Goal: Task Accomplishment & Management: Manage account settings

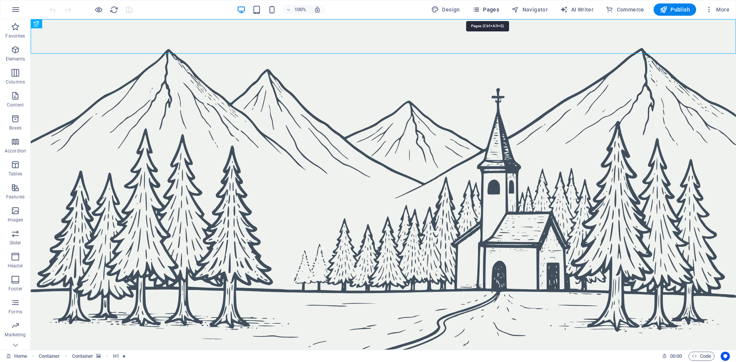
click at [485, 7] on span "Pages" at bounding box center [485, 10] width 27 height 8
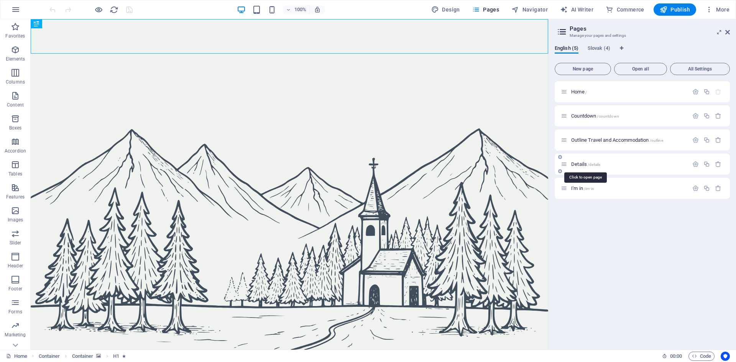
click at [576, 165] on span "Details /details" at bounding box center [585, 164] width 29 height 6
click at [576, 165] on div "Details /details" at bounding box center [641, 164] width 175 height 21
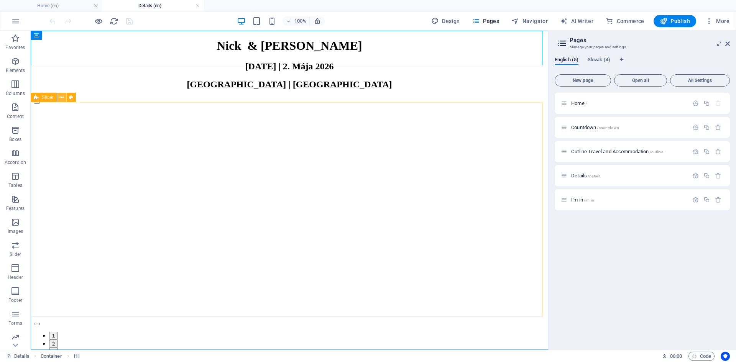
click at [60, 99] on icon at bounding box center [61, 97] width 4 height 8
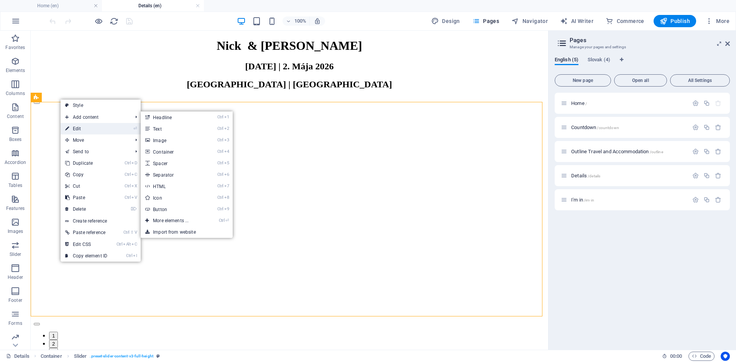
click at [83, 128] on link "⏎ Edit" at bounding box center [86, 128] width 51 height 11
select select "region"
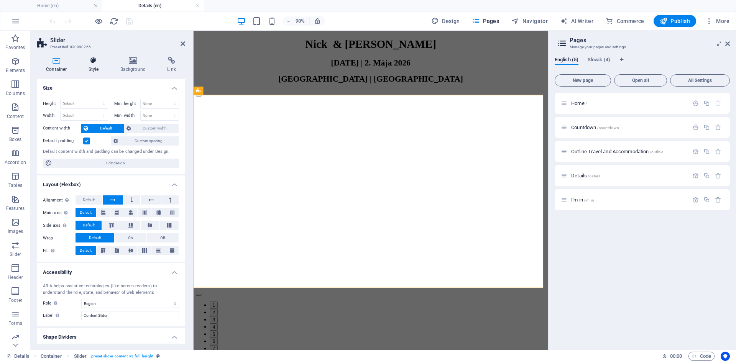
click at [94, 62] on icon at bounding box center [93, 61] width 29 height 8
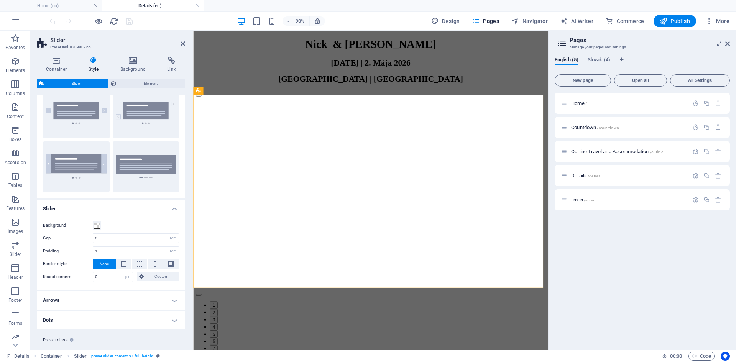
scroll to position [43, 0]
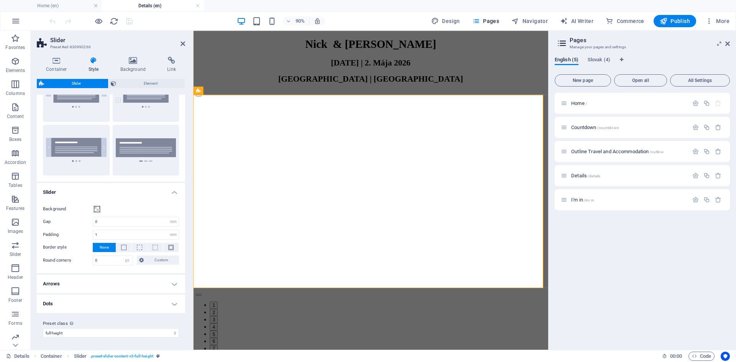
click at [92, 287] on h4 "Arrows" at bounding box center [111, 284] width 148 height 18
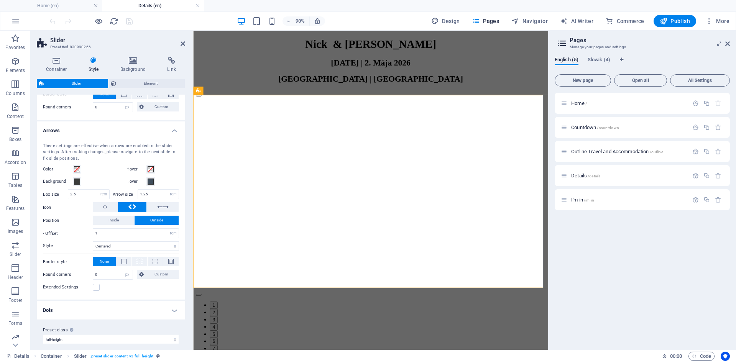
scroll to position [203, 0]
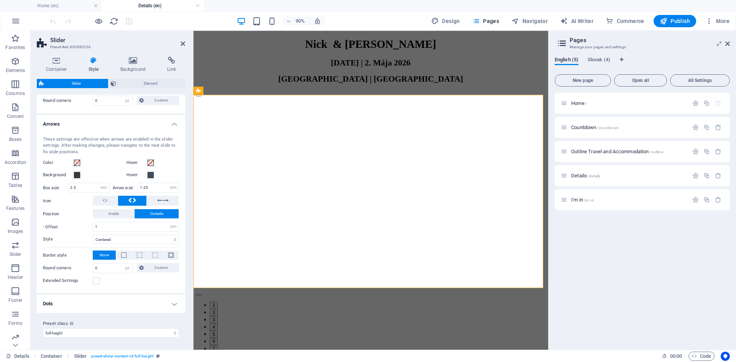
click at [120, 305] on h4 "Dots" at bounding box center [111, 304] width 148 height 18
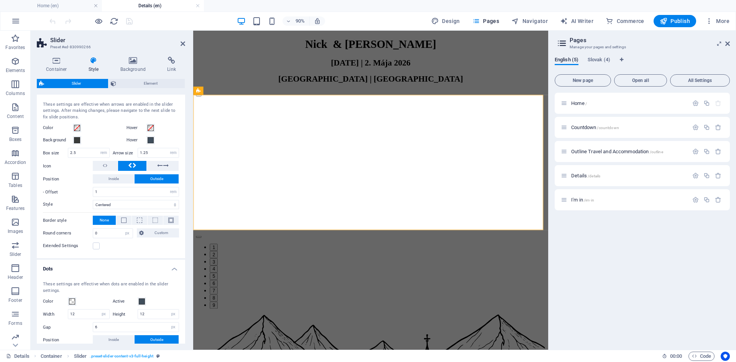
scroll to position [227, 0]
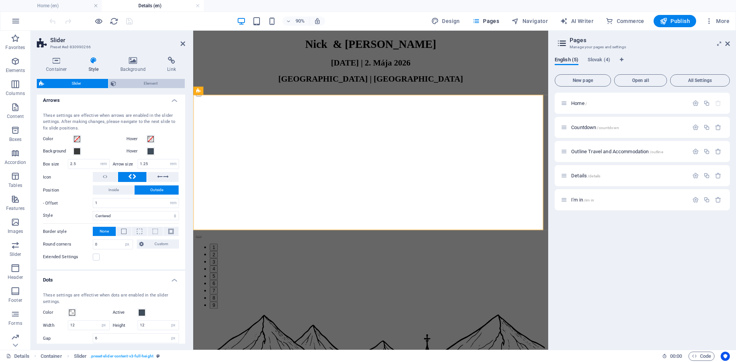
click at [124, 83] on span "Element" at bounding box center [150, 83] width 64 height 9
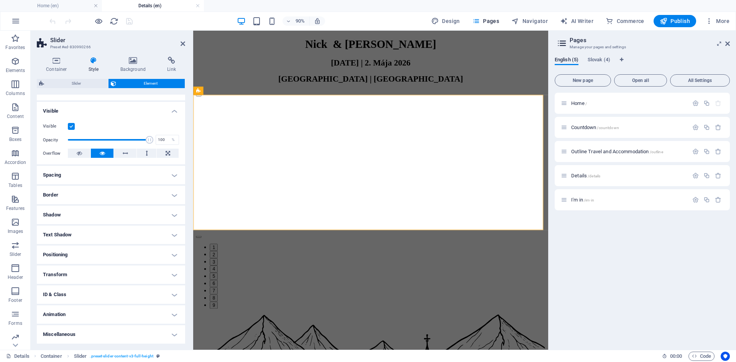
scroll to position [0, 0]
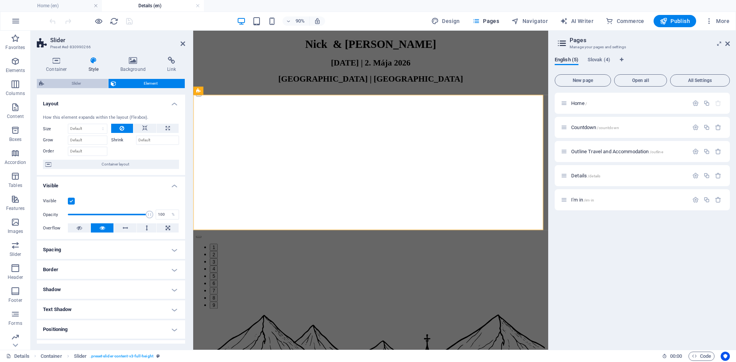
click at [88, 87] on span "Slider" at bounding box center [75, 83] width 59 height 9
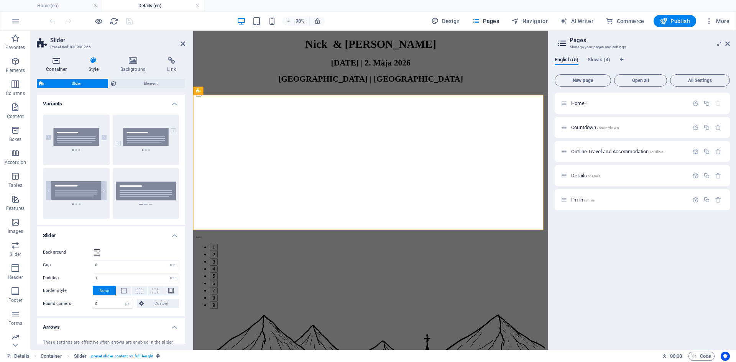
click at [57, 60] on icon at bounding box center [56, 61] width 39 height 8
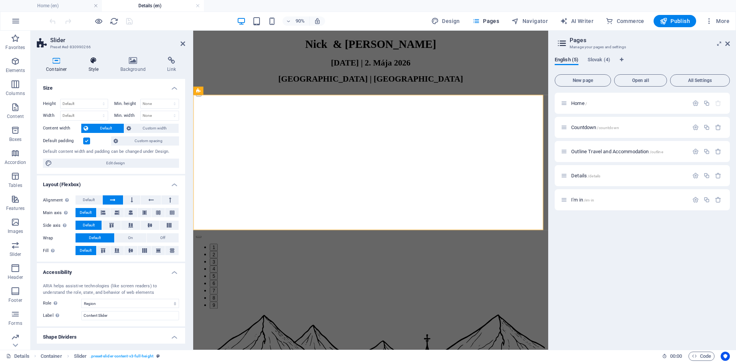
click at [88, 63] on icon at bounding box center [93, 61] width 29 height 8
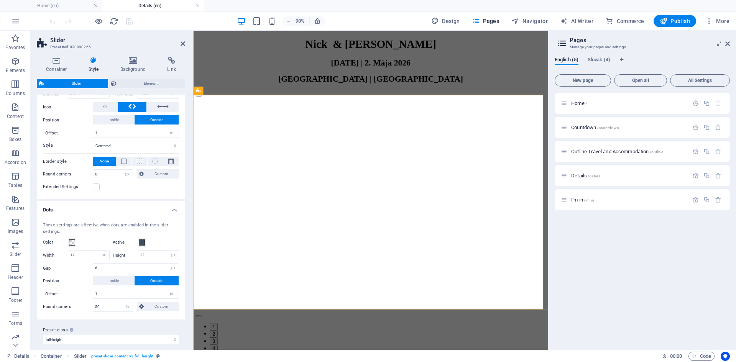
scroll to position [303, 0]
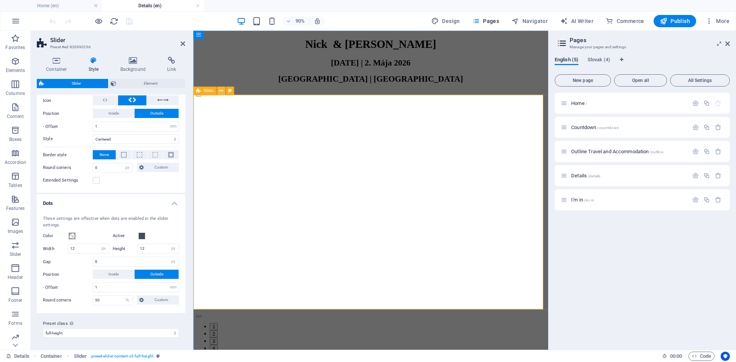
click at [222, 90] on icon at bounding box center [221, 90] width 4 height 7
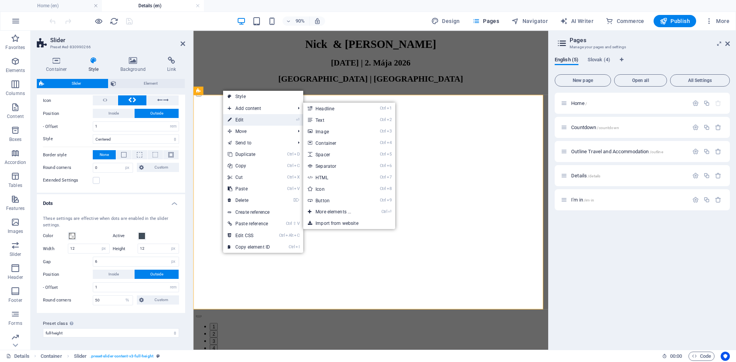
click at [241, 119] on link "⏎ Edit" at bounding box center [248, 119] width 51 height 11
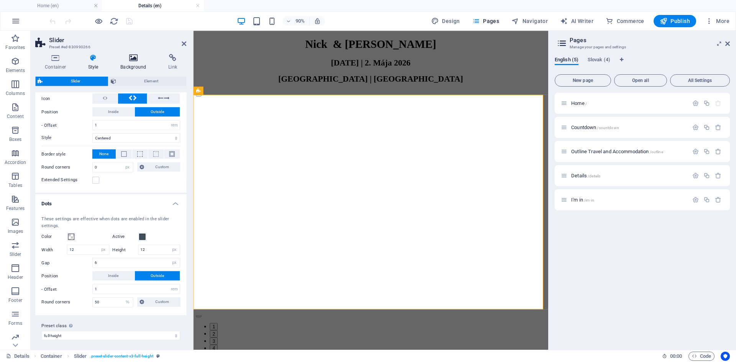
click at [132, 68] on h4 "Background" at bounding box center [134, 65] width 47 height 16
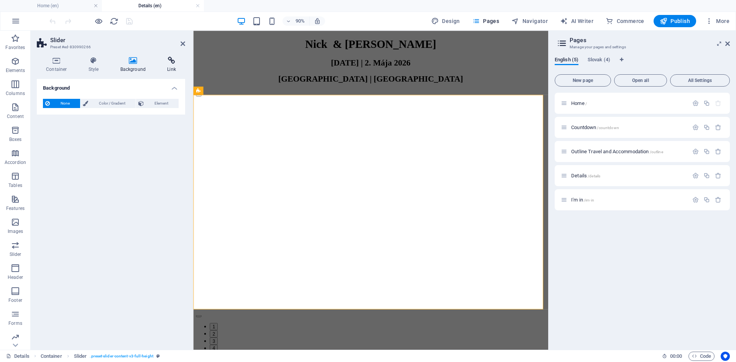
click at [171, 67] on h4 "Link" at bounding box center [171, 65] width 27 height 16
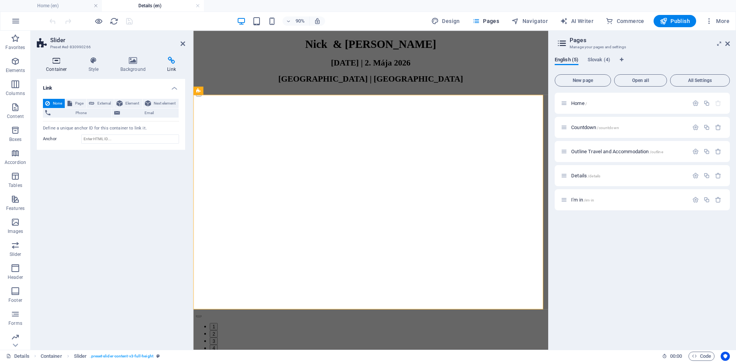
click at [60, 62] on icon at bounding box center [56, 61] width 39 height 8
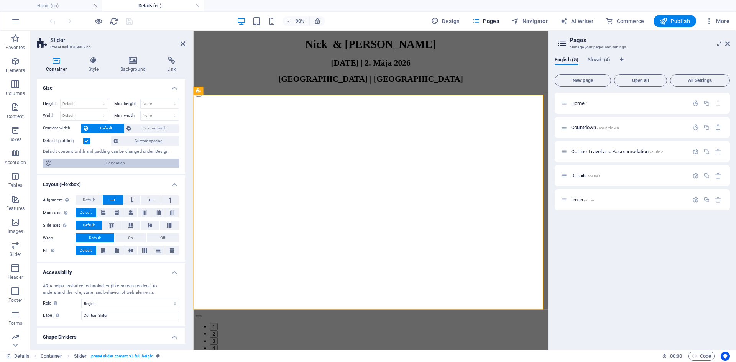
click at [126, 162] on span "Edit design" at bounding box center [115, 163] width 122 height 9
select select "rem"
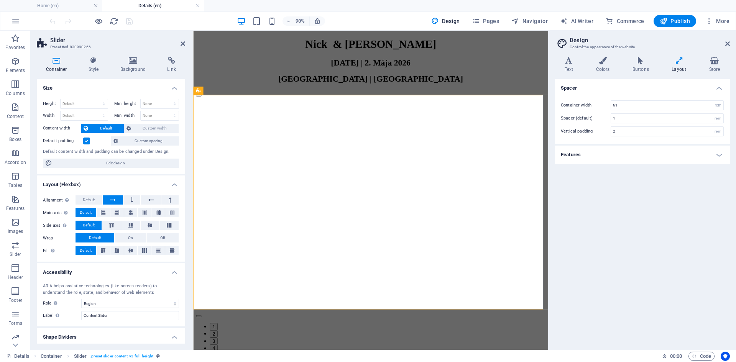
click at [696, 153] on h4 "Features" at bounding box center [641, 155] width 175 height 18
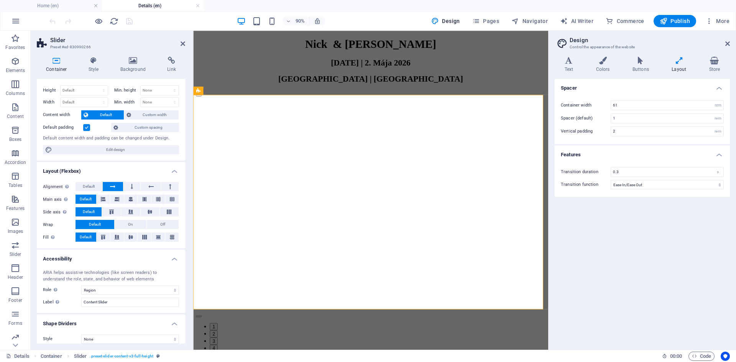
scroll to position [20, 0]
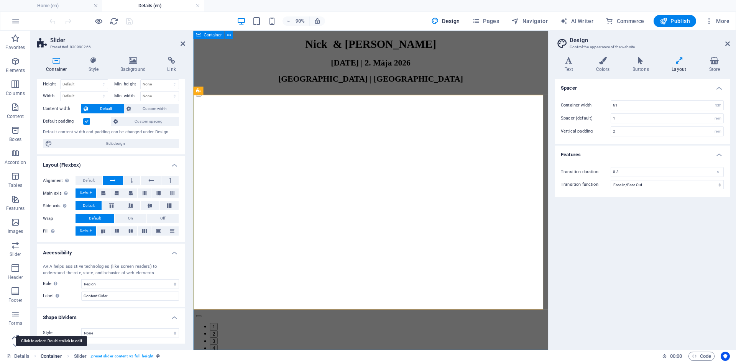
click at [57, 356] on span "Container" at bounding box center [51, 356] width 21 height 9
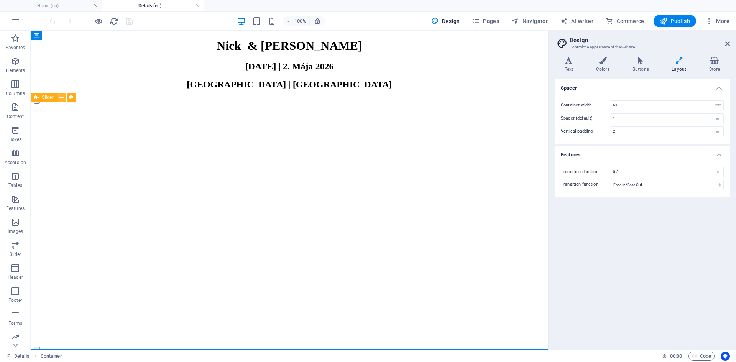
click at [62, 99] on icon at bounding box center [61, 97] width 4 height 8
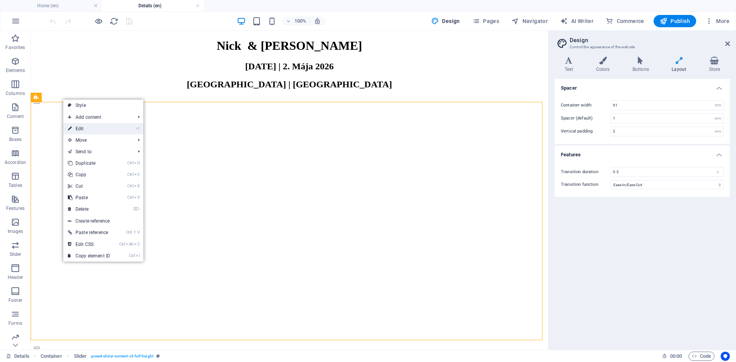
click at [97, 128] on link "⏎ Edit" at bounding box center [88, 128] width 51 height 11
select select "region"
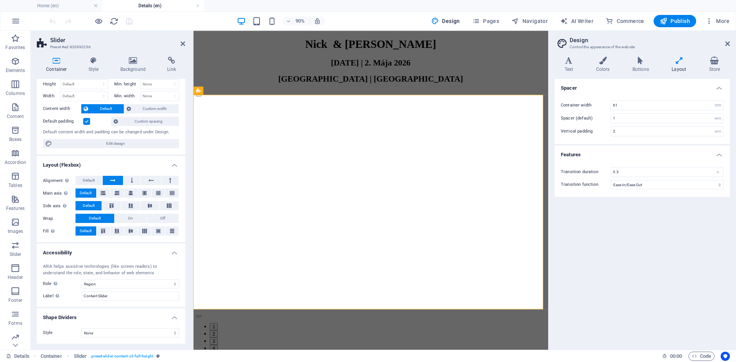
click at [61, 62] on icon at bounding box center [56, 61] width 39 height 8
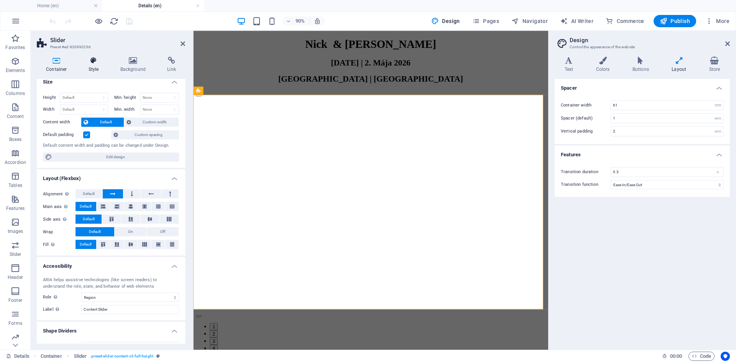
scroll to position [0, 0]
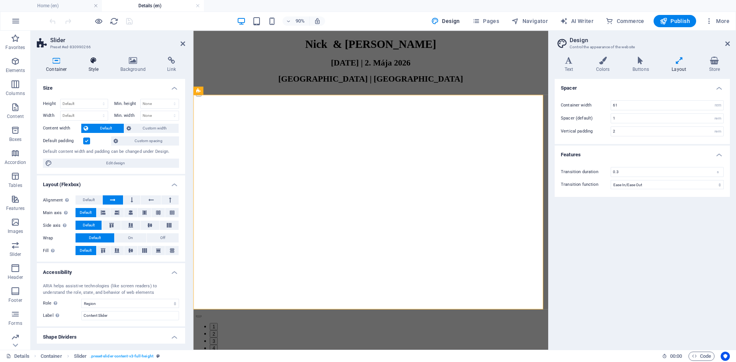
click at [94, 61] on icon at bounding box center [93, 61] width 29 height 8
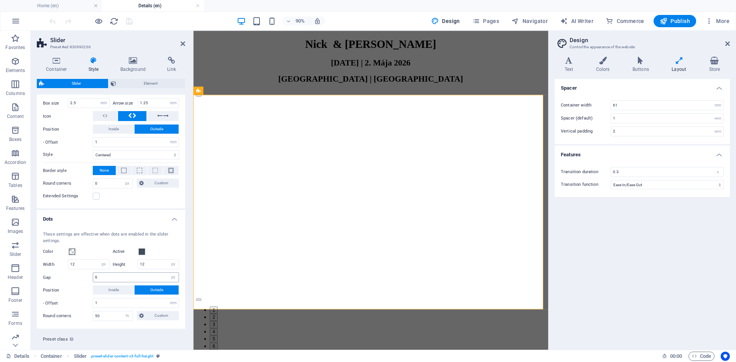
scroll to position [303, 0]
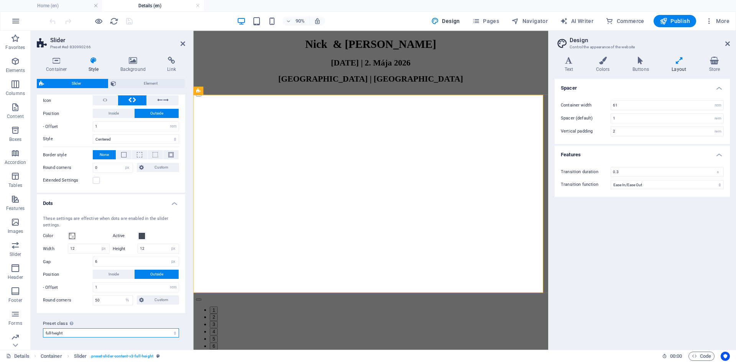
click at [126, 335] on select "full-height Add preset class" at bounding box center [111, 332] width 136 height 9
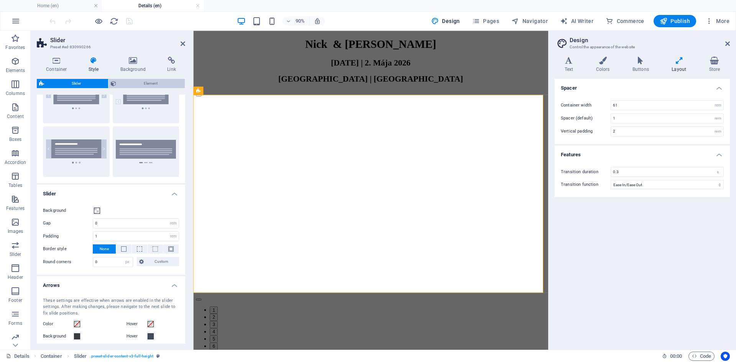
scroll to position [0, 0]
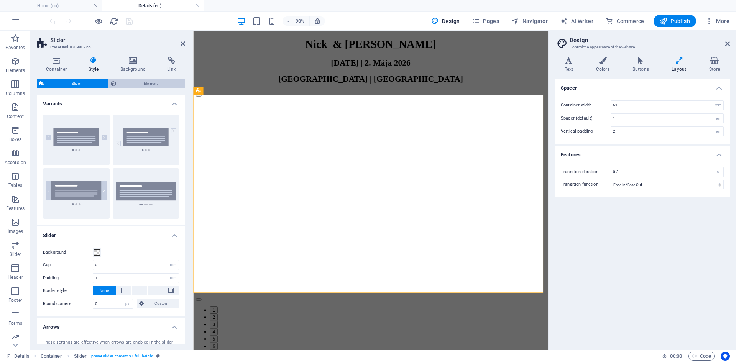
click at [159, 85] on span "Element" at bounding box center [150, 83] width 64 height 9
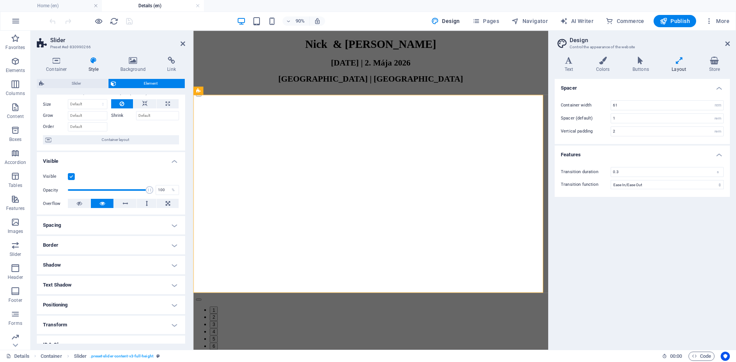
scroll to position [75, 0]
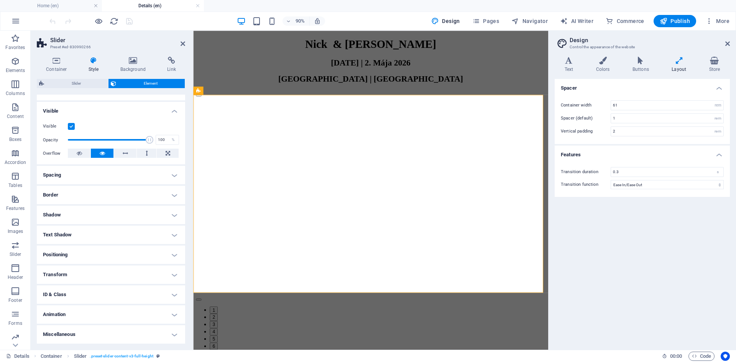
click at [84, 279] on h4 "Transform" at bounding box center [111, 275] width 148 height 18
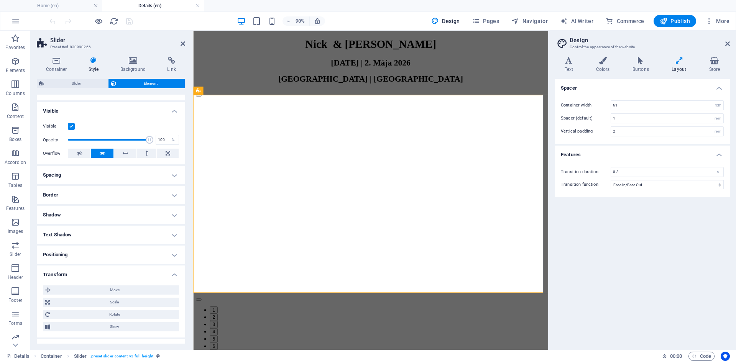
scroll to position [128, 0]
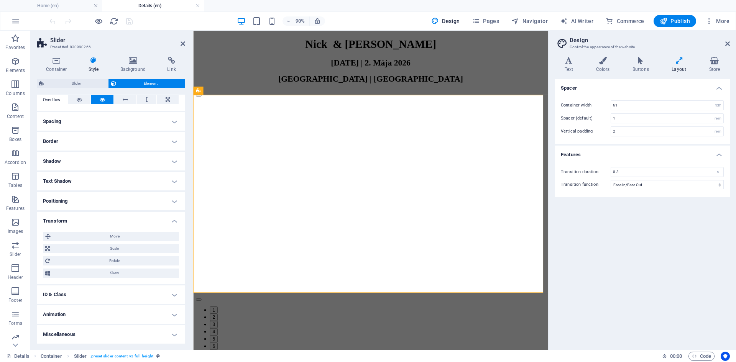
click at [90, 320] on h4 "Animation" at bounding box center [111, 314] width 148 height 18
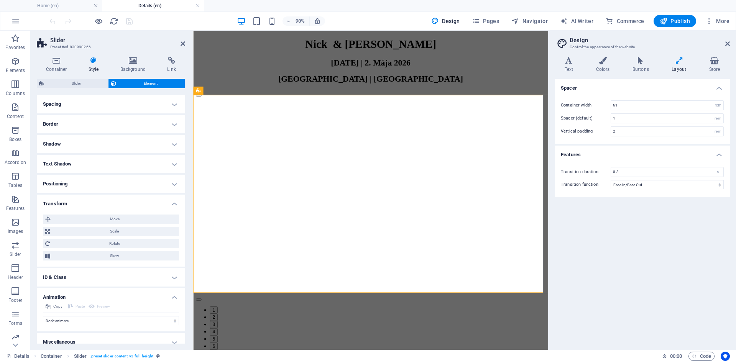
scroll to position [153, 0]
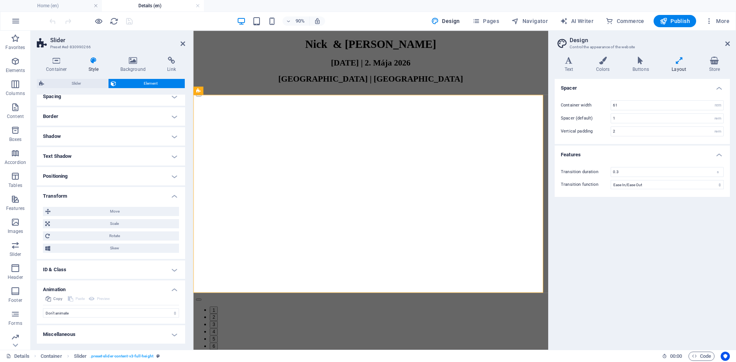
click at [89, 335] on h4 "Miscellaneous" at bounding box center [111, 334] width 148 height 18
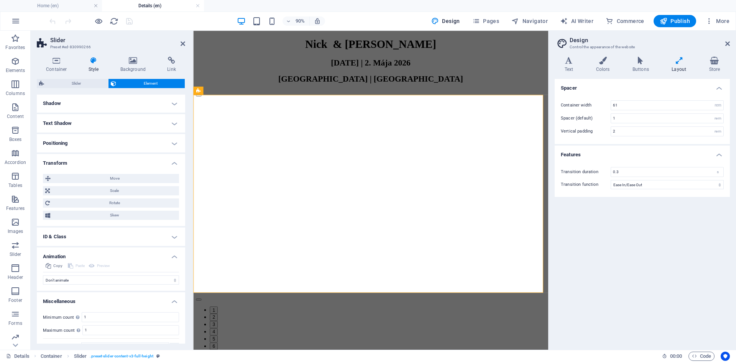
scroll to position [201, 0]
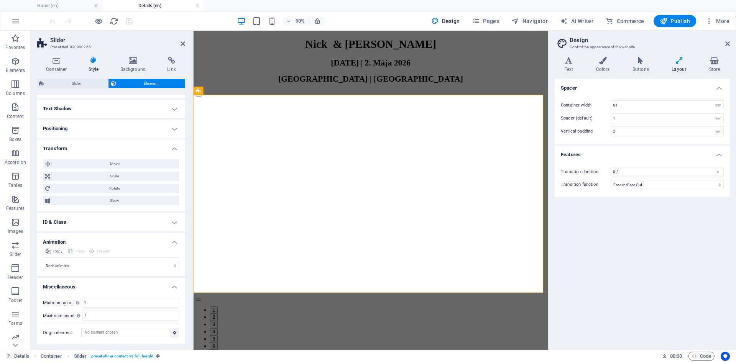
click at [106, 78] on div "Container Style Background Link Size Height Default px rem % vh vw Min. height …" at bounding box center [111, 200] width 148 height 287
click at [163, 64] on icon at bounding box center [171, 61] width 27 height 8
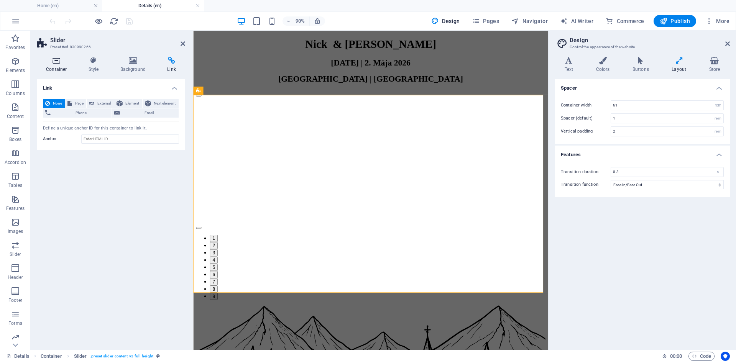
click at [69, 60] on icon at bounding box center [56, 61] width 39 height 8
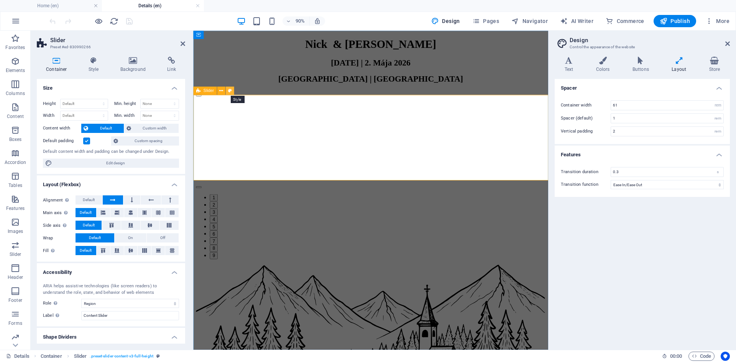
click at [228, 90] on icon at bounding box center [230, 90] width 4 height 7
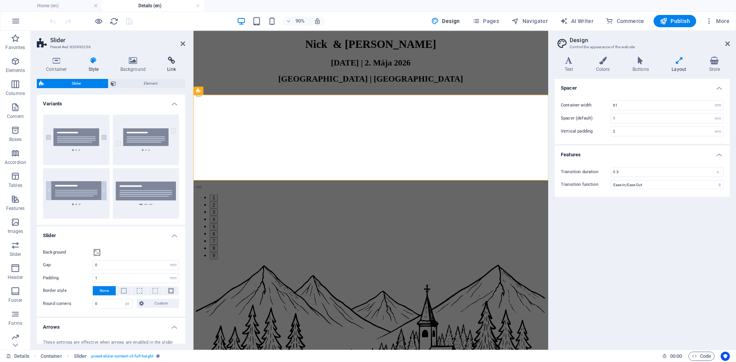
click at [165, 64] on h4 "Link" at bounding box center [171, 65] width 27 height 16
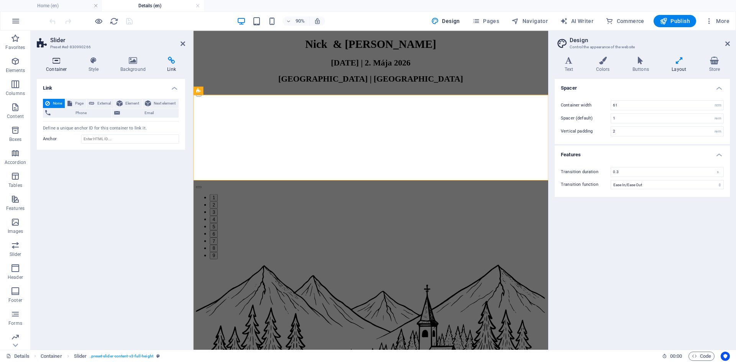
click at [61, 67] on h4 "Container" at bounding box center [58, 65] width 43 height 16
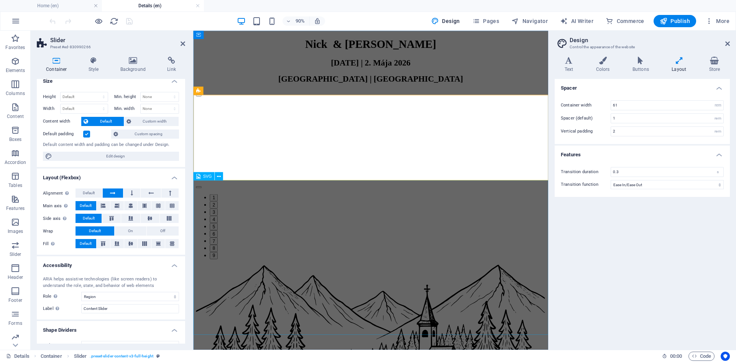
scroll to position [0, 0]
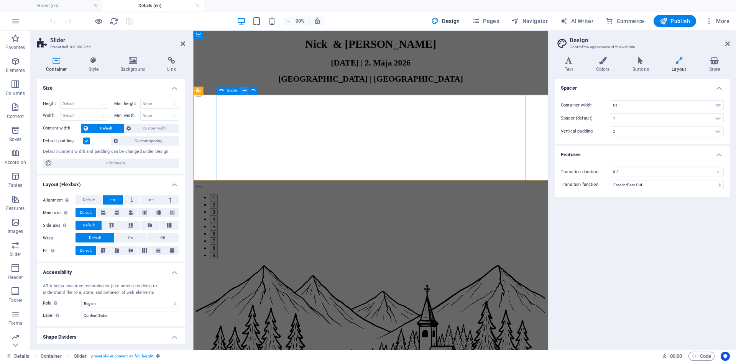
click at [246, 90] on button at bounding box center [244, 91] width 8 height 8
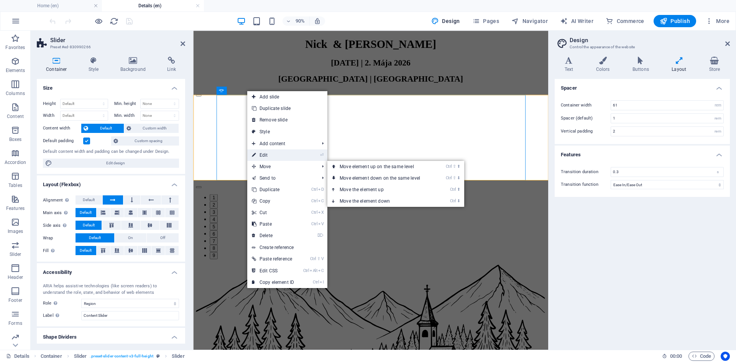
click at [280, 152] on link "⏎ Edit" at bounding box center [272, 154] width 51 height 11
select select "ms"
select select "s"
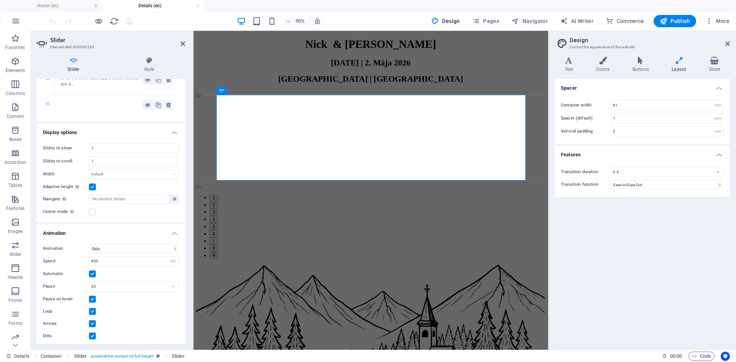
scroll to position [218, 0]
click at [93, 269] on label at bounding box center [92, 270] width 7 height 7
click at [0, 0] on input "Automatic" at bounding box center [0, 0] width 0 height 0
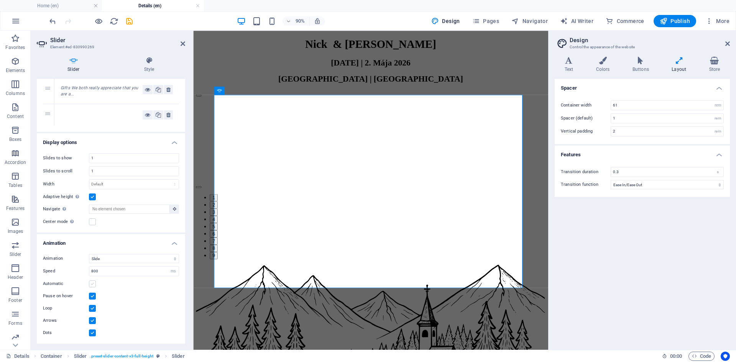
scroll to position [205, 0]
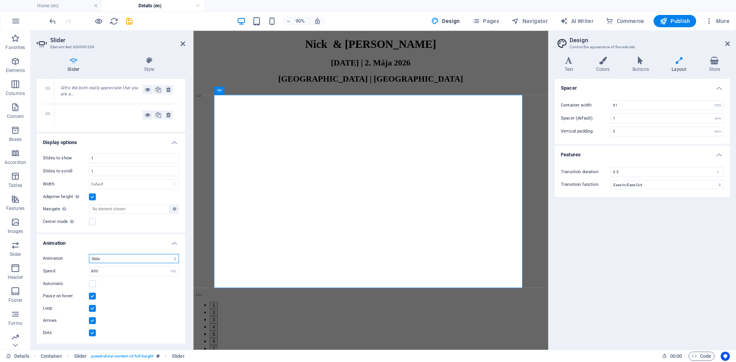
click at [114, 261] on select "Slide Fade" at bounding box center [134, 258] width 90 height 9
click at [114, 260] on select "Slide Fade" at bounding box center [134, 258] width 90 height 9
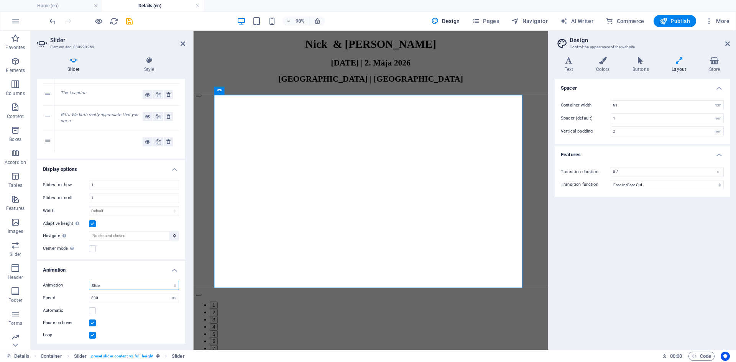
scroll to position [171, 0]
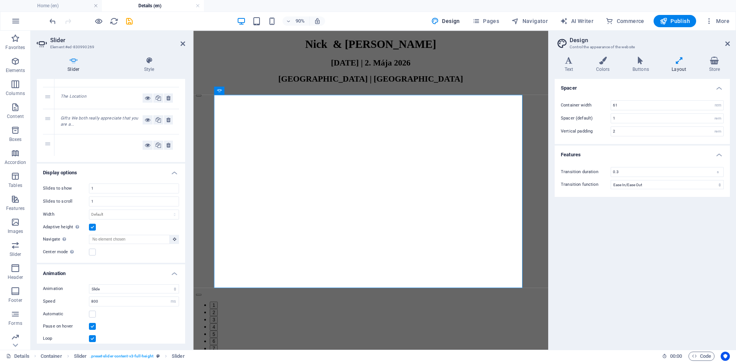
drag, startPoint x: 183, startPoint y: 218, endPoint x: 185, endPoint y: 209, distance: 9.4
click at [185, 209] on div "Slides Add slide 1 Getting There We are holding our special day i... 2 The Hote…" at bounding box center [111, 211] width 148 height 265
drag, startPoint x: 182, startPoint y: 213, endPoint x: 181, endPoint y: 177, distance: 35.3
click at [181, 177] on li "Display options Slides to show 1 Slides to scroll 1 Width Default px % rem em v…" at bounding box center [111, 213] width 148 height 99
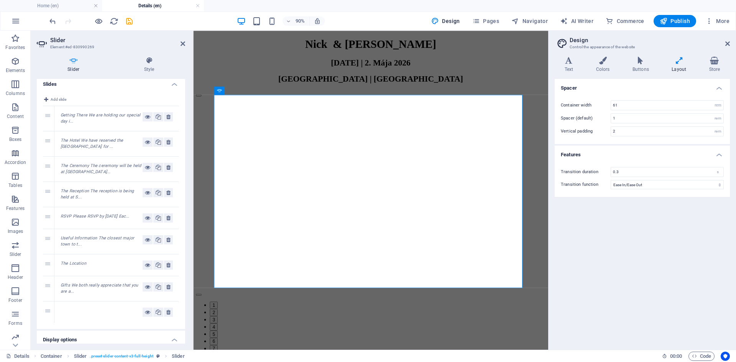
scroll to position [0, 0]
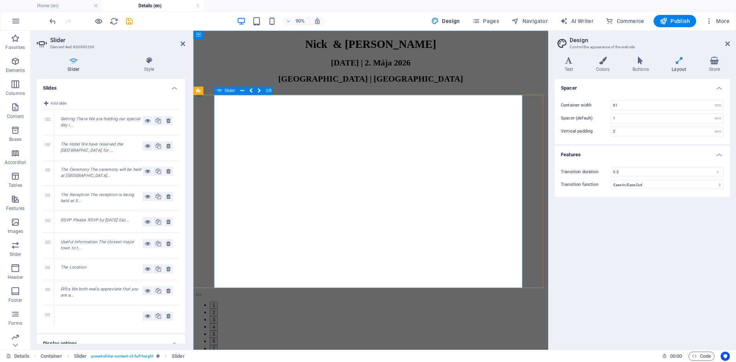
click at [202, 104] on button "Content Slider" at bounding box center [199, 103] width 6 height 2
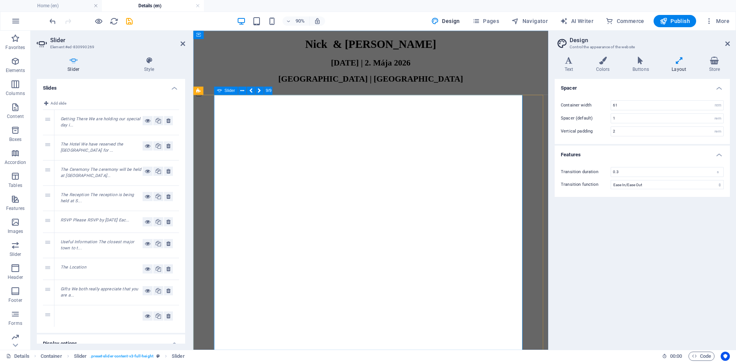
click at [198, 104] on button "Content Slider" at bounding box center [199, 103] width 6 height 2
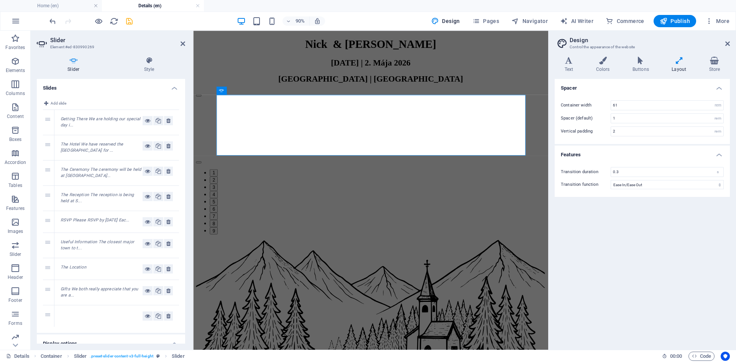
click at [132, 25] on icon "save" at bounding box center [129, 21] width 9 height 9
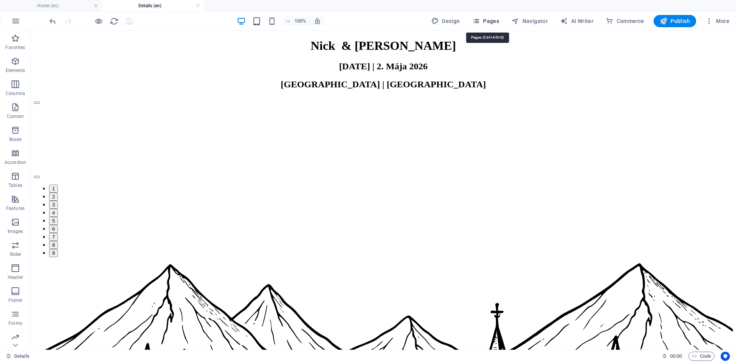
click at [497, 24] on span "Pages" at bounding box center [485, 21] width 27 height 8
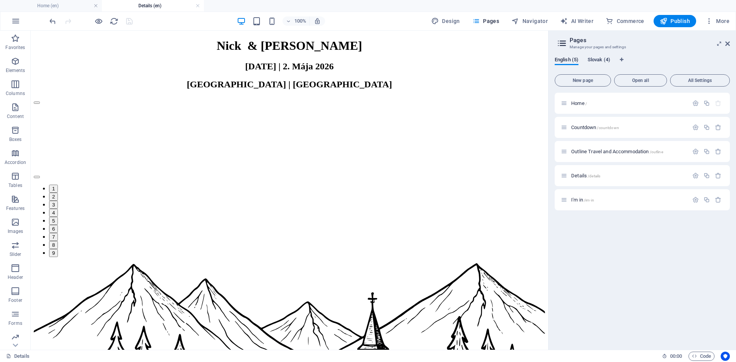
click at [607, 59] on span "Slovak (4)" at bounding box center [598, 60] width 23 height 11
click at [695, 176] on icon "button" at bounding box center [695, 175] width 7 height 7
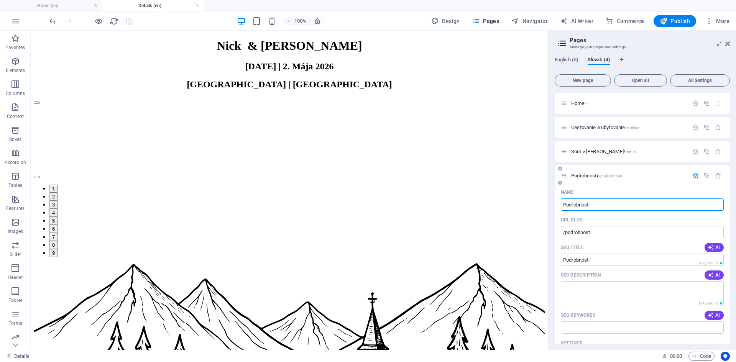
click at [587, 175] on span "Podrobnosti /podrobnosti" at bounding box center [596, 176] width 51 height 6
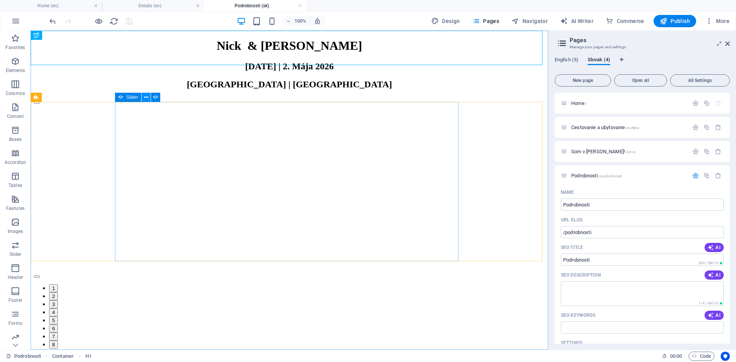
click at [145, 98] on icon at bounding box center [146, 97] width 4 height 8
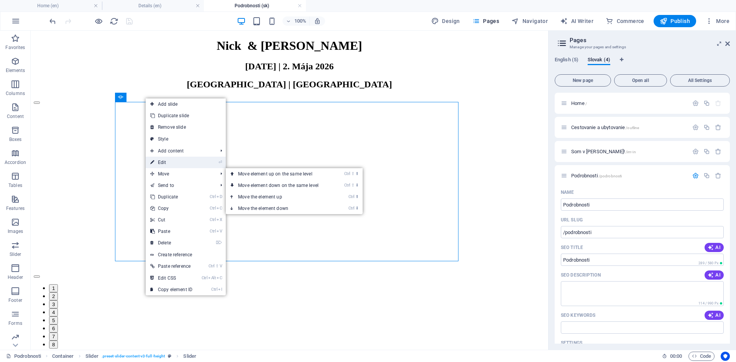
click at [162, 165] on link "⏎ Edit" at bounding box center [171, 162] width 51 height 11
select select "ms"
select select "s"
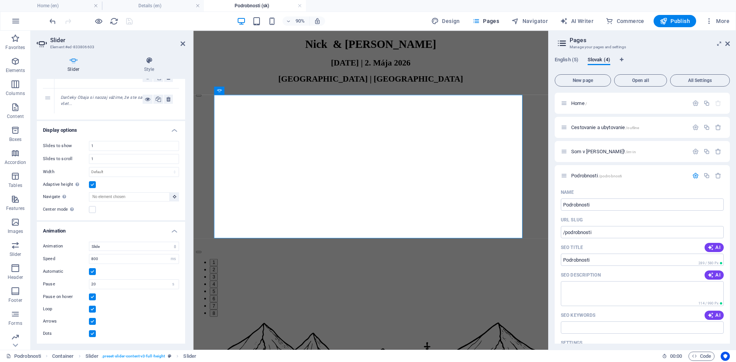
scroll to position [196, 0]
click at [92, 271] on label at bounding box center [92, 270] width 7 height 7
click at [0, 0] on input "Automatic" at bounding box center [0, 0] width 0 height 0
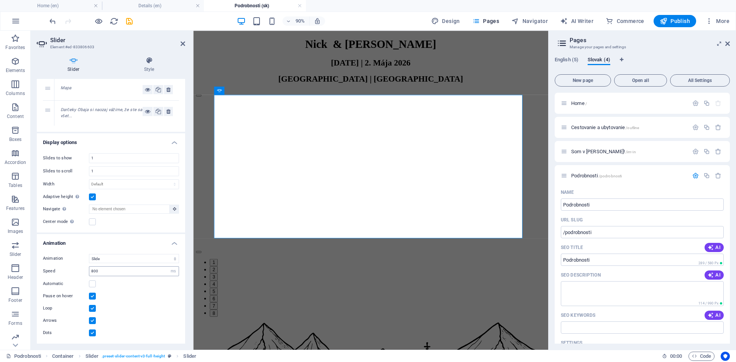
scroll to position [183, 0]
click at [130, 22] on icon "save" at bounding box center [129, 21] width 9 height 9
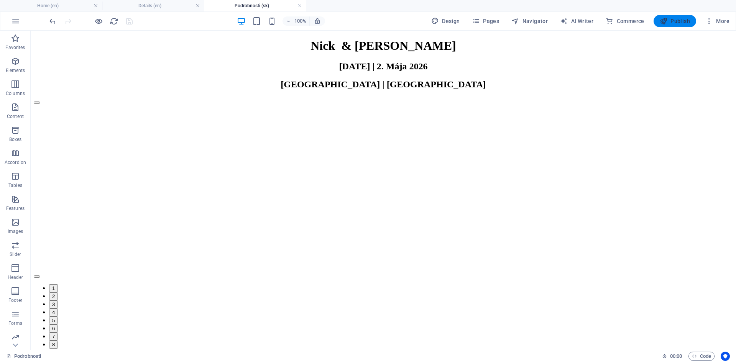
click at [670, 17] on button "Publish" at bounding box center [674, 21] width 43 height 12
